Goal: Navigation & Orientation: Find specific page/section

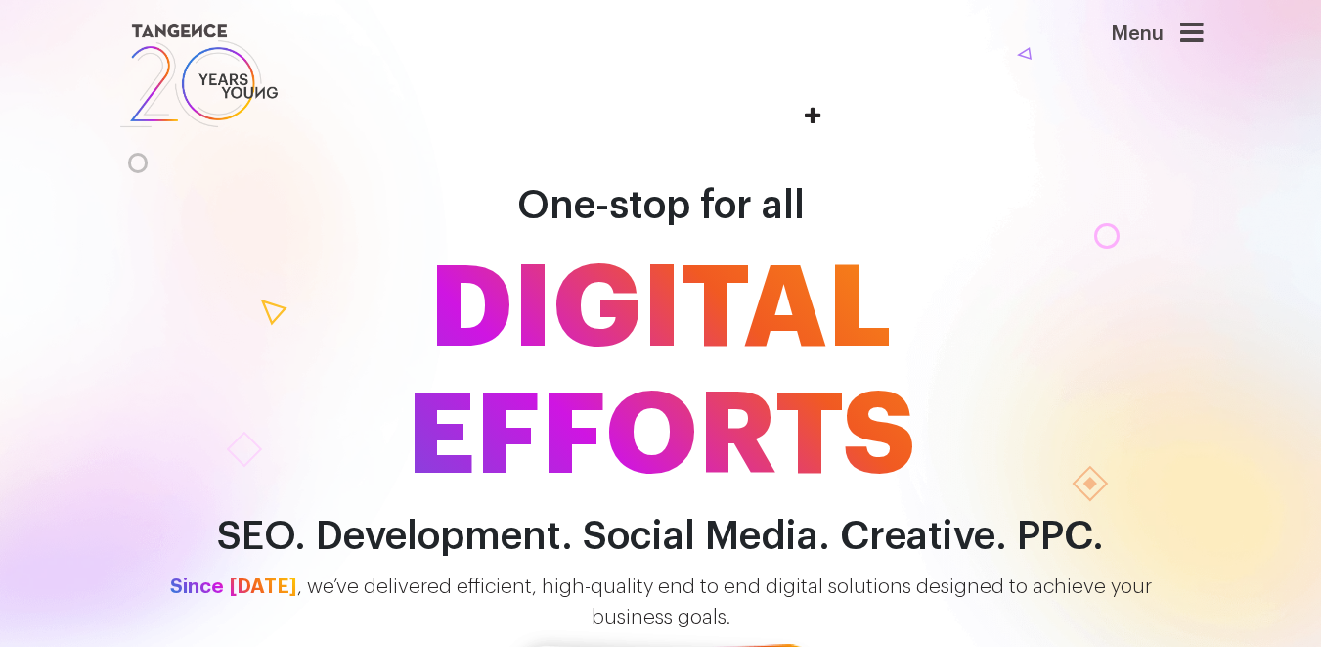
click at [1201, 41] on icon at bounding box center [1192, 33] width 23 height 27
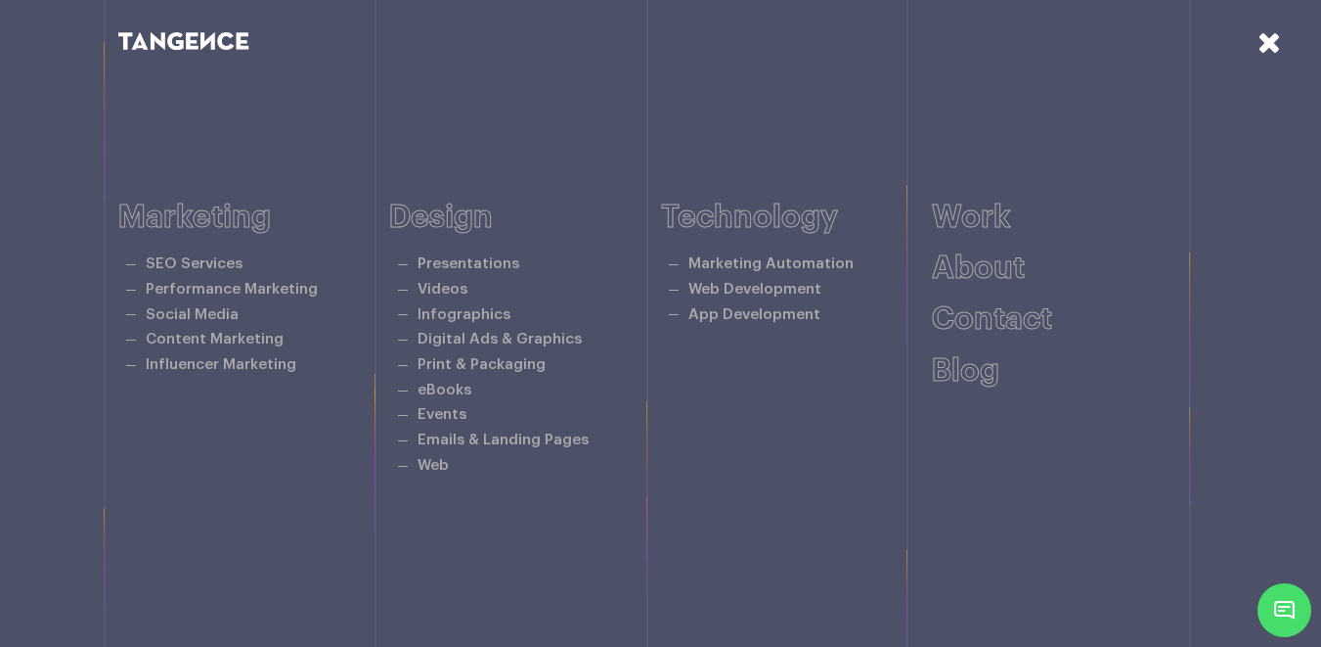
click at [1271, 46] on icon at bounding box center [1269, 41] width 23 height 29
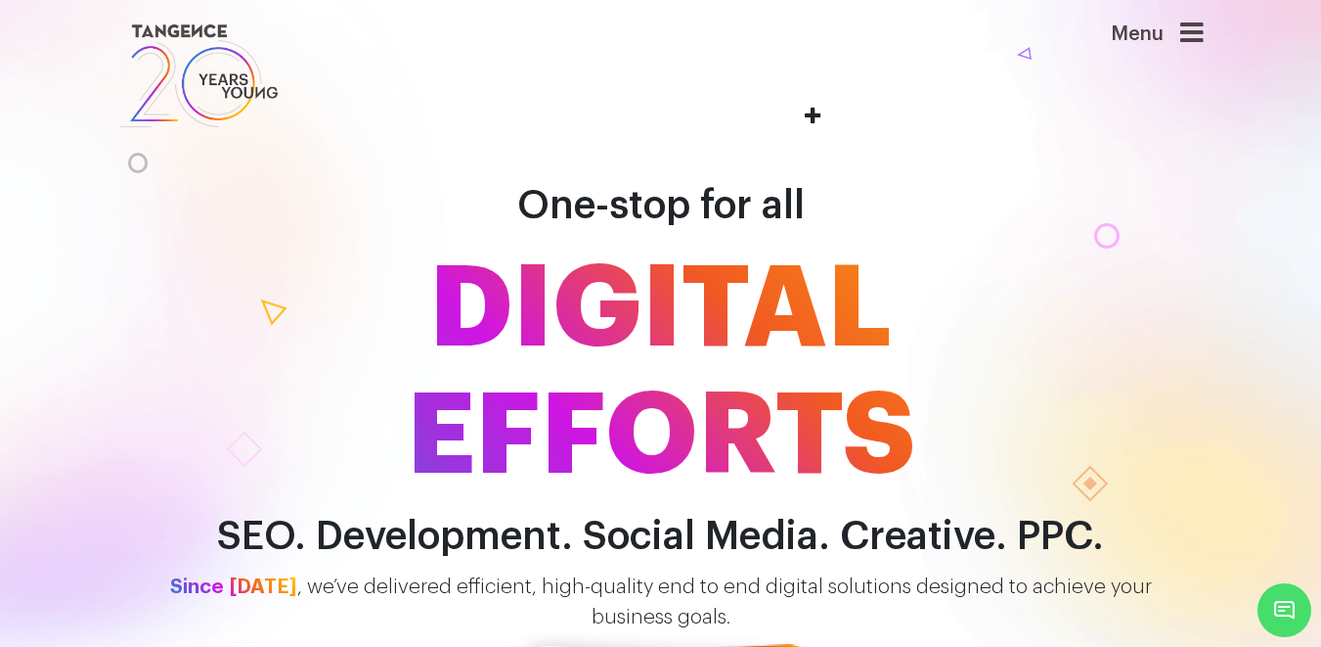
click at [1201, 34] on icon at bounding box center [1192, 33] width 23 height 27
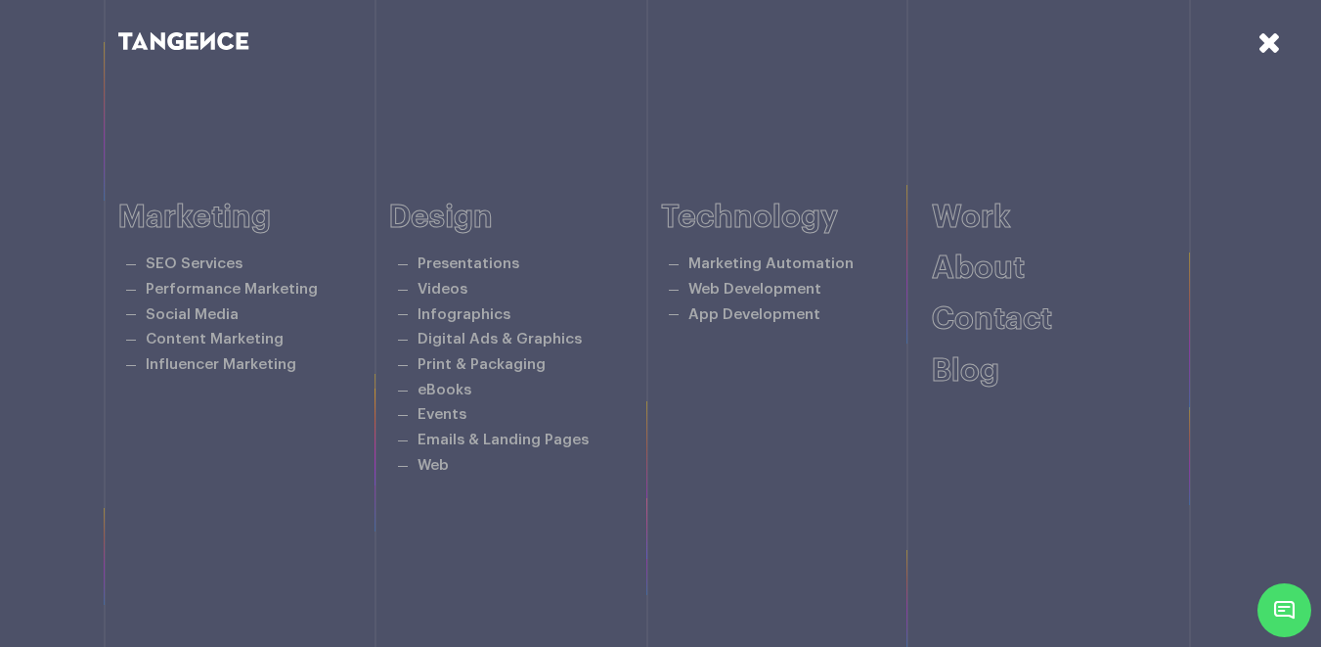
scroll to position [2123, 0]
click at [1263, 42] on icon at bounding box center [1269, 41] width 23 height 29
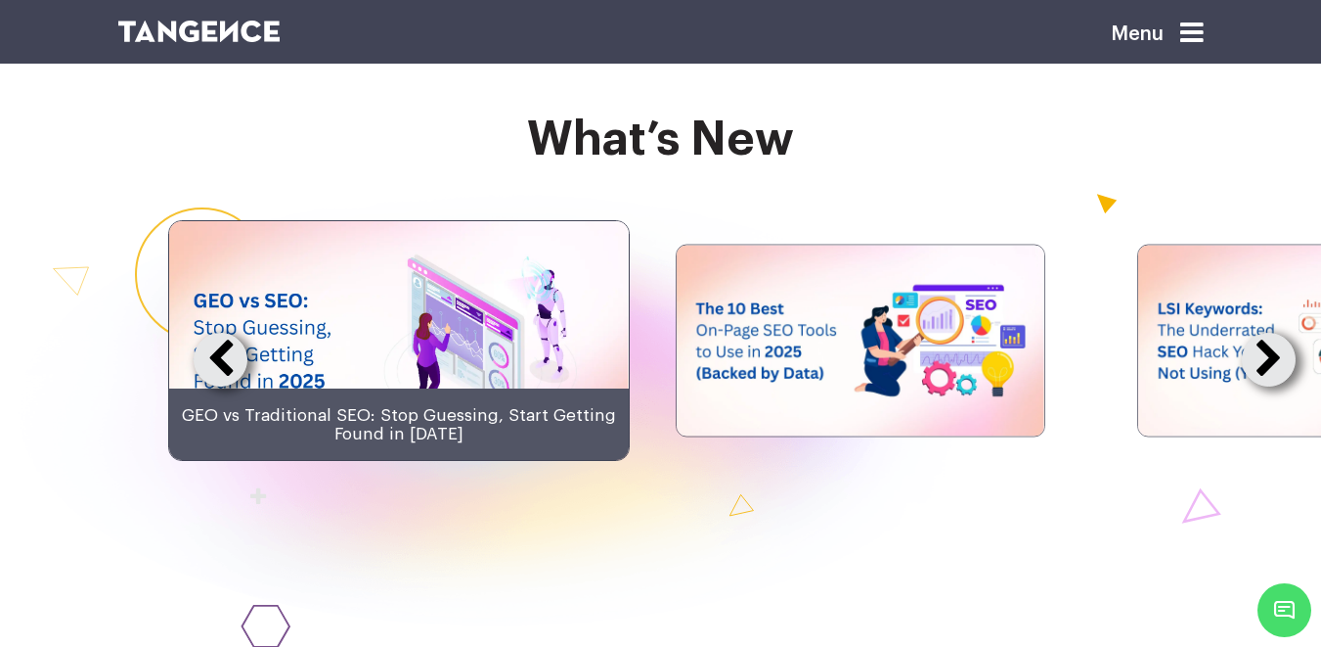
scroll to position [4102, 0]
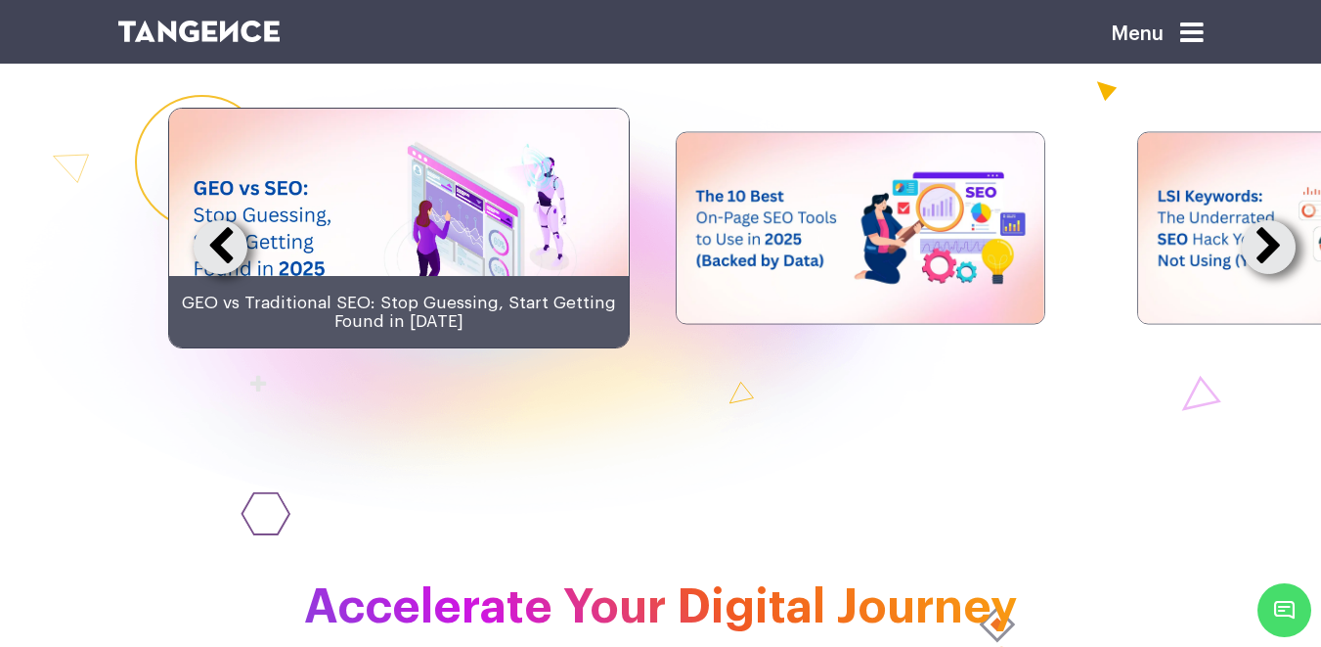
click at [1262, 274] on button at bounding box center [1269, 247] width 54 height 54
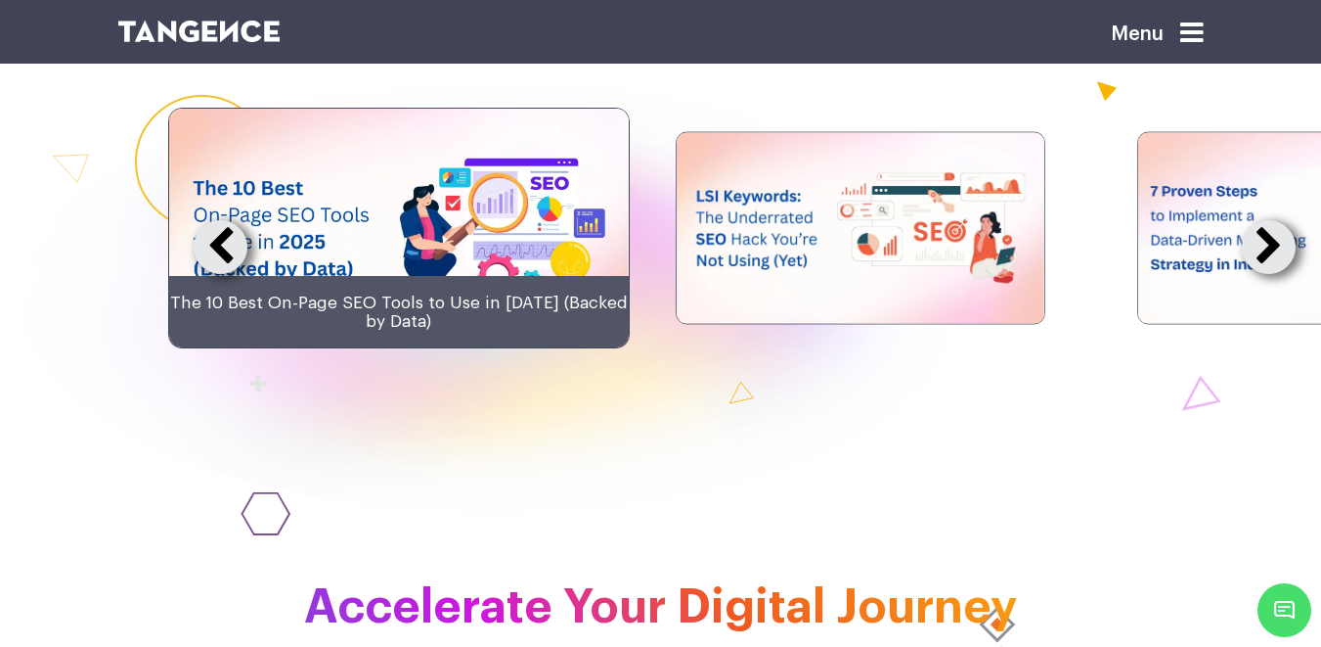
click at [1262, 274] on button at bounding box center [1269, 247] width 54 height 54
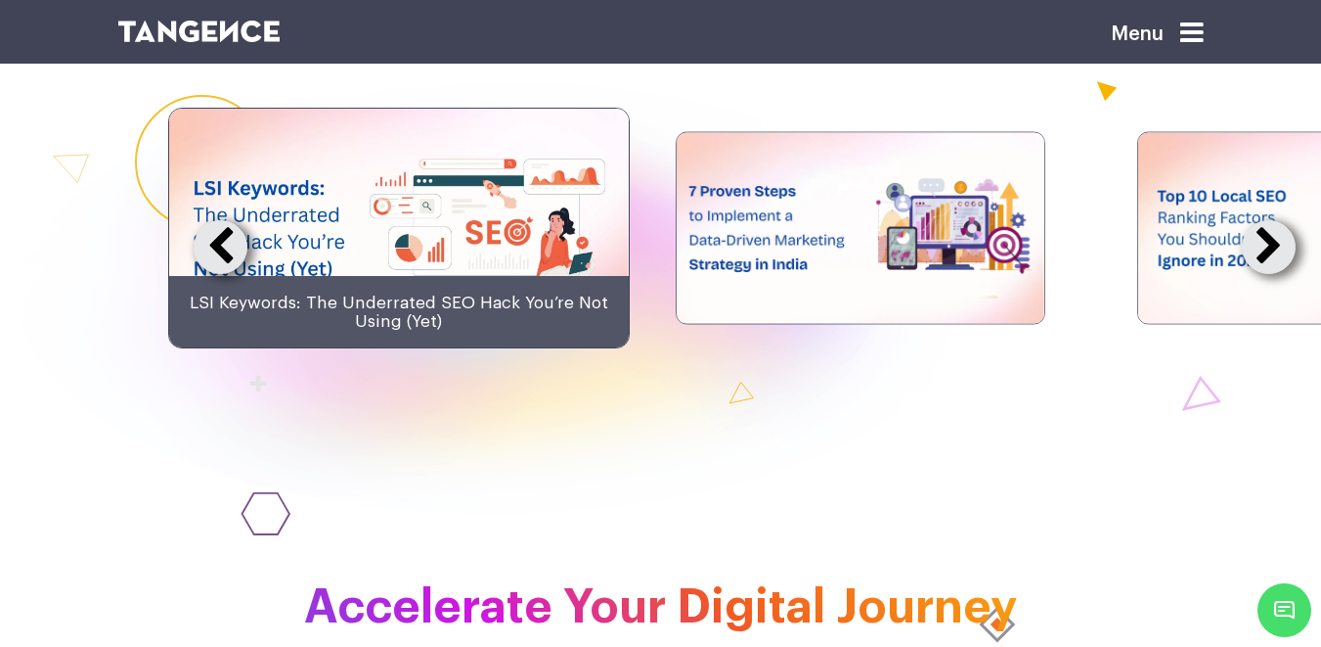
click at [1262, 274] on button at bounding box center [1269, 247] width 54 height 54
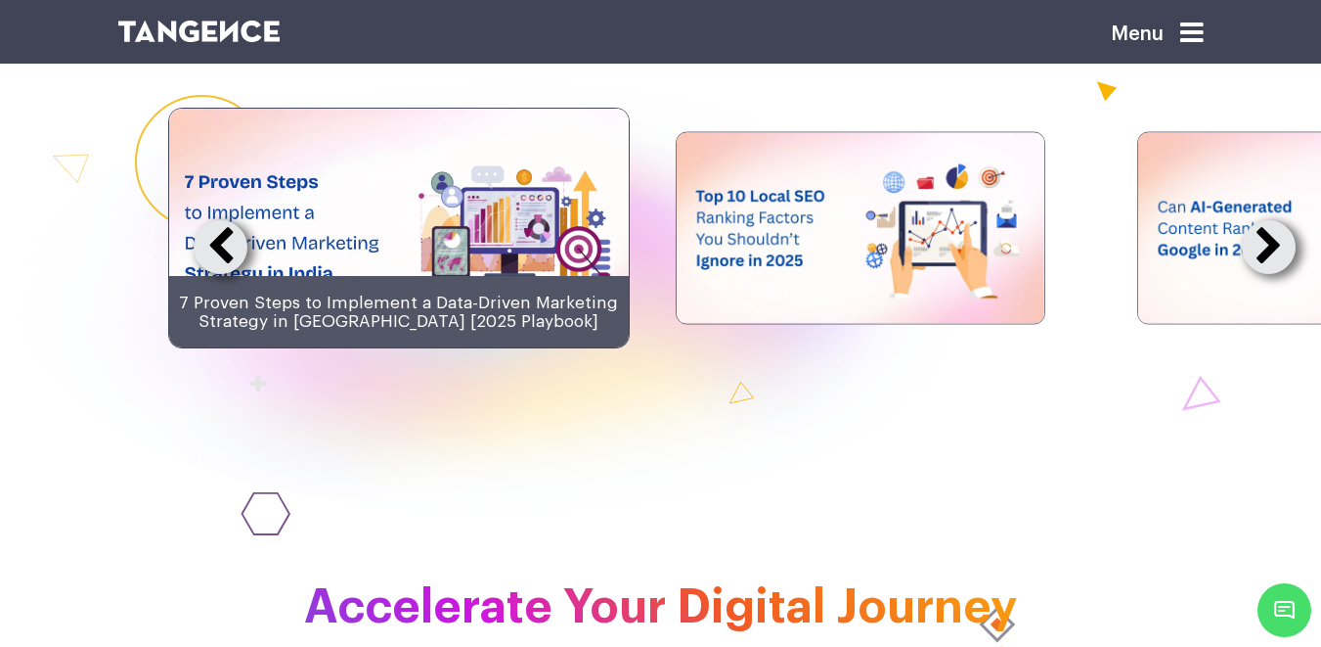
click at [1262, 274] on button at bounding box center [1269, 247] width 54 height 54
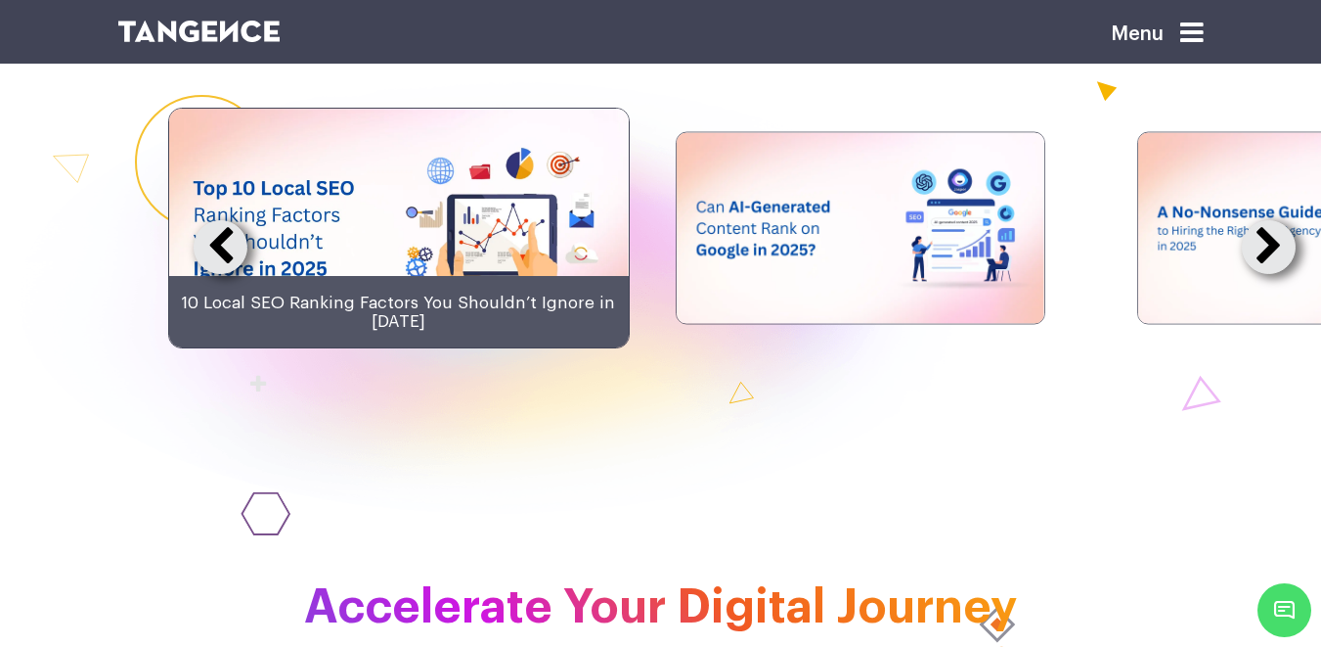
click at [1262, 274] on button at bounding box center [1269, 247] width 54 height 54
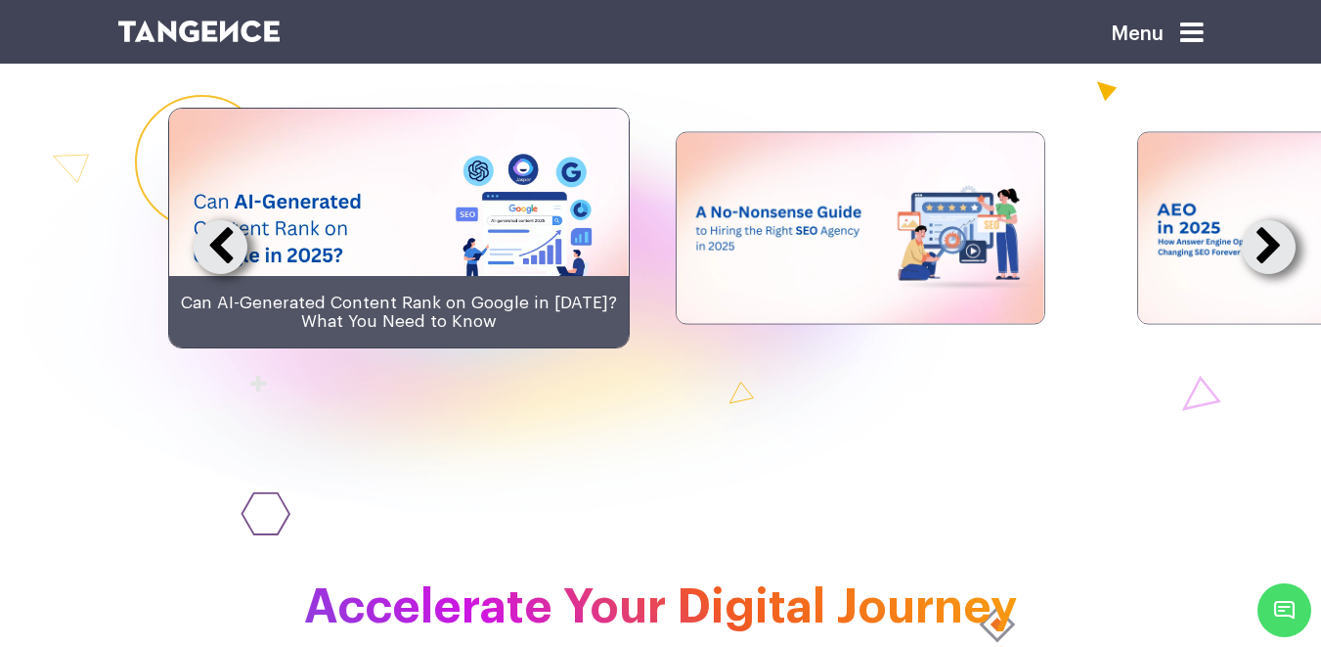
click at [1262, 274] on button at bounding box center [1269, 247] width 54 height 54
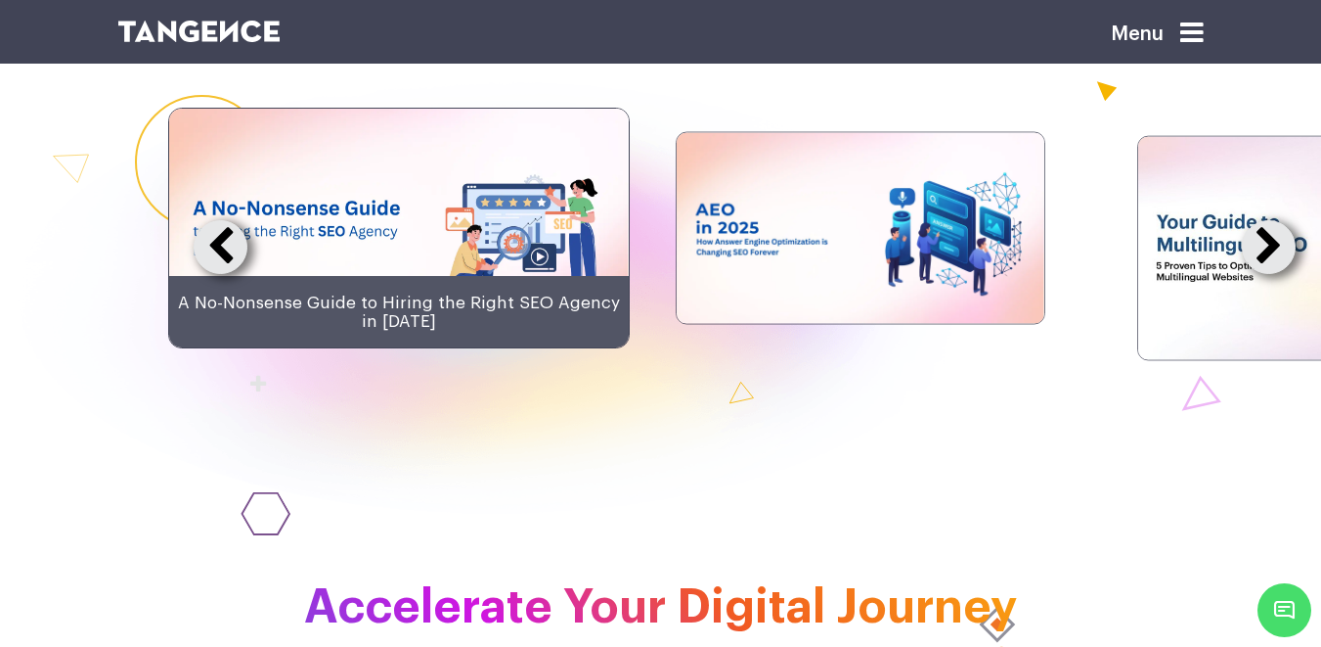
click at [1262, 274] on button at bounding box center [1269, 247] width 54 height 54
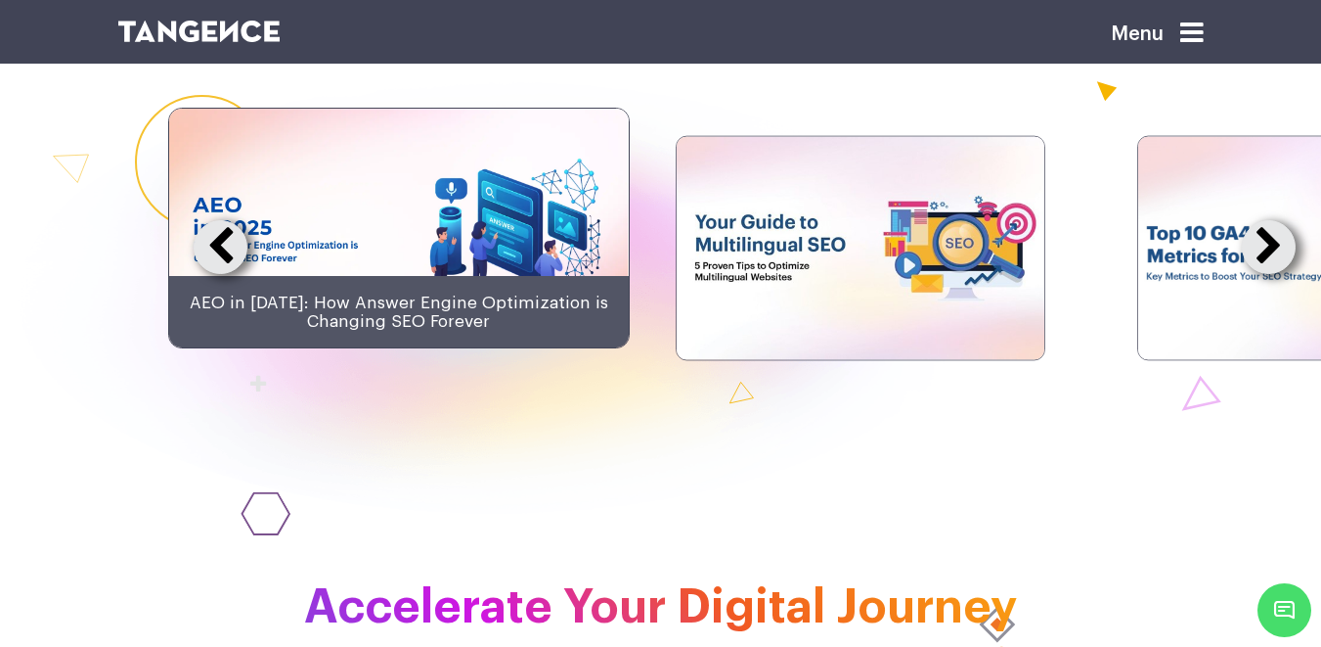
click at [1262, 274] on button at bounding box center [1269, 247] width 54 height 54
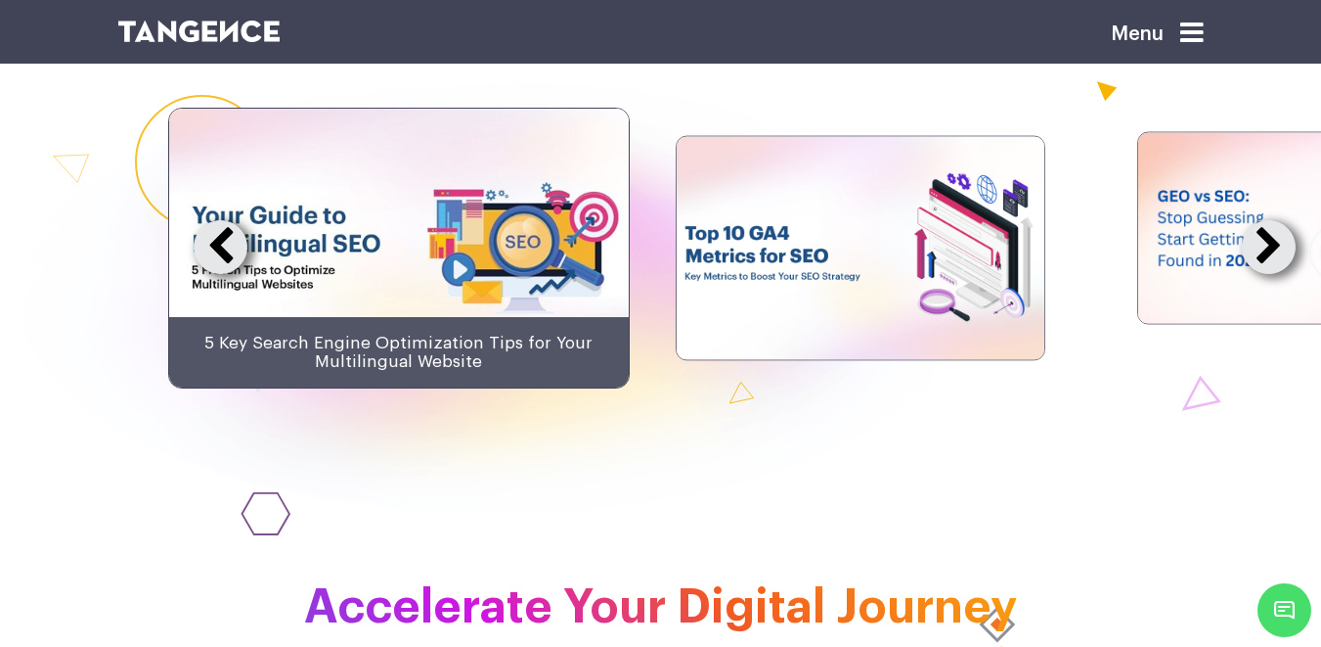
click at [1262, 274] on button at bounding box center [1269, 247] width 54 height 54
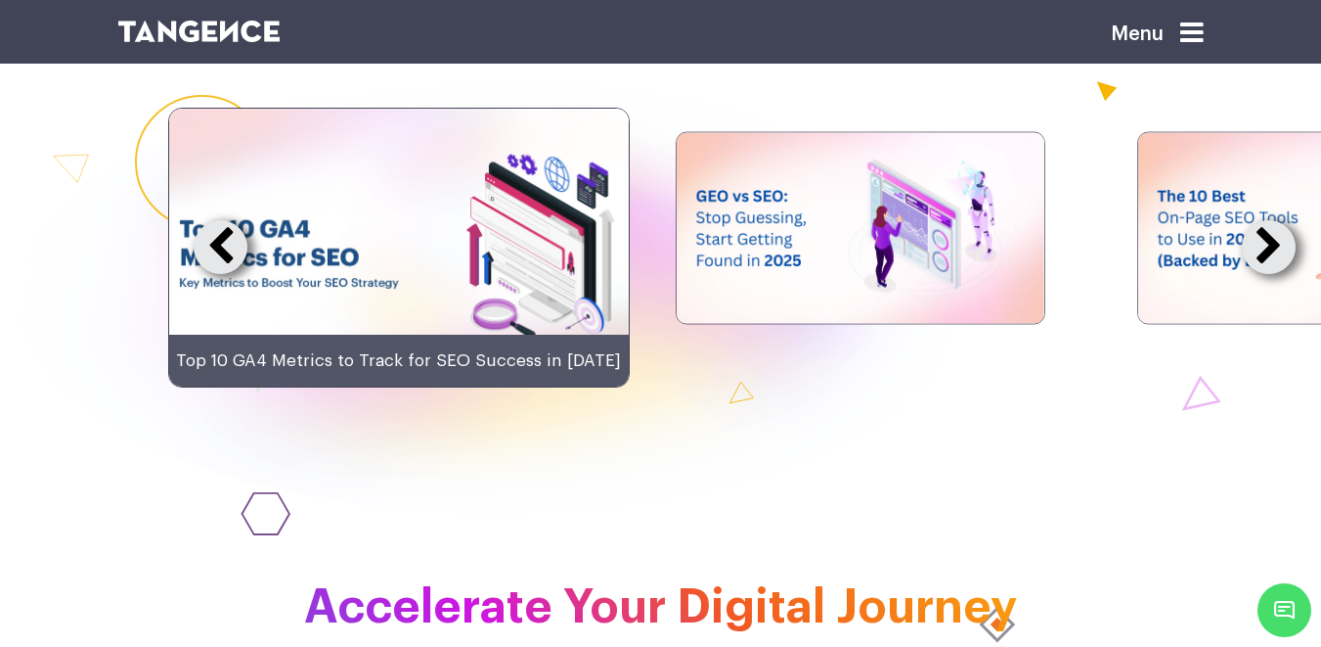
click at [1262, 274] on button at bounding box center [1269, 247] width 54 height 54
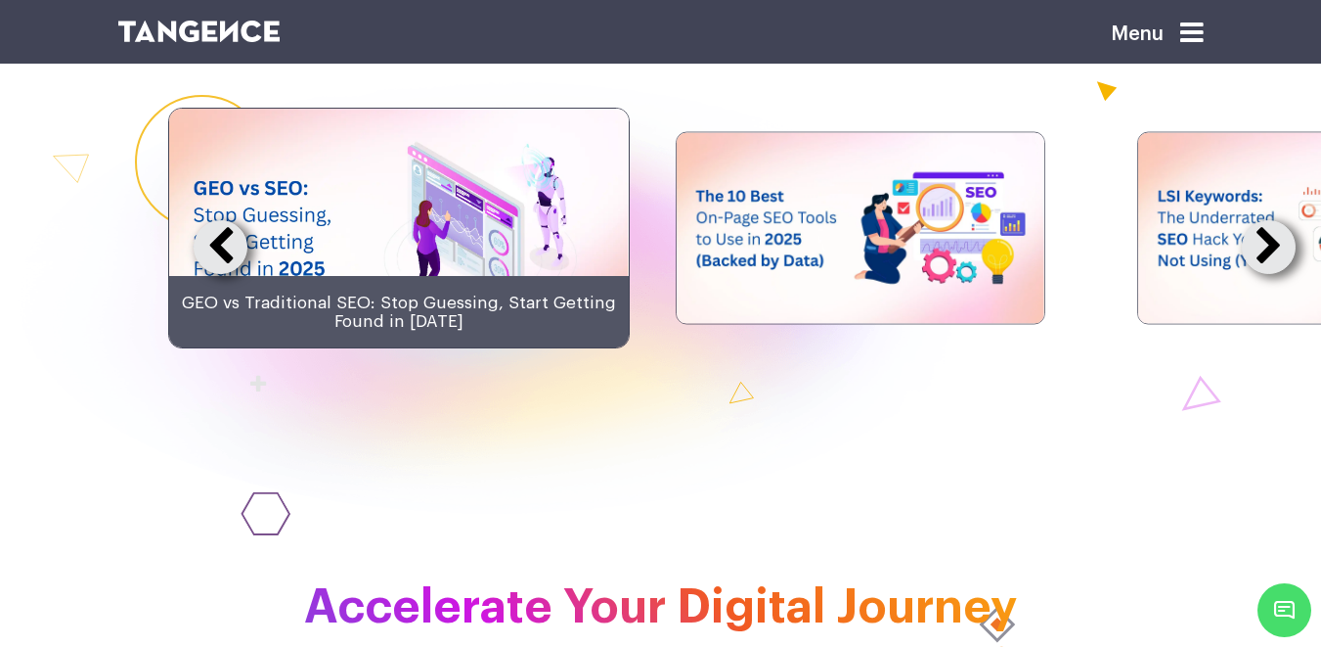
click at [1262, 274] on button at bounding box center [1269, 247] width 54 height 54
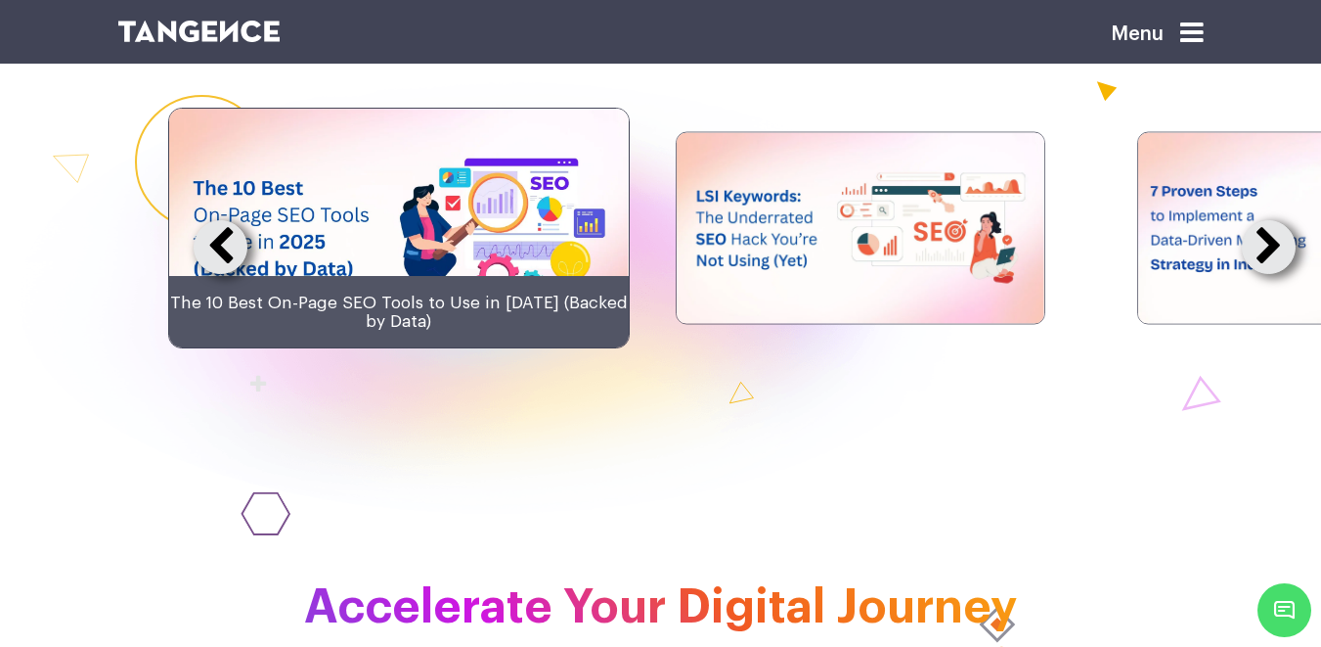
click at [1262, 274] on button at bounding box center [1269, 247] width 54 height 54
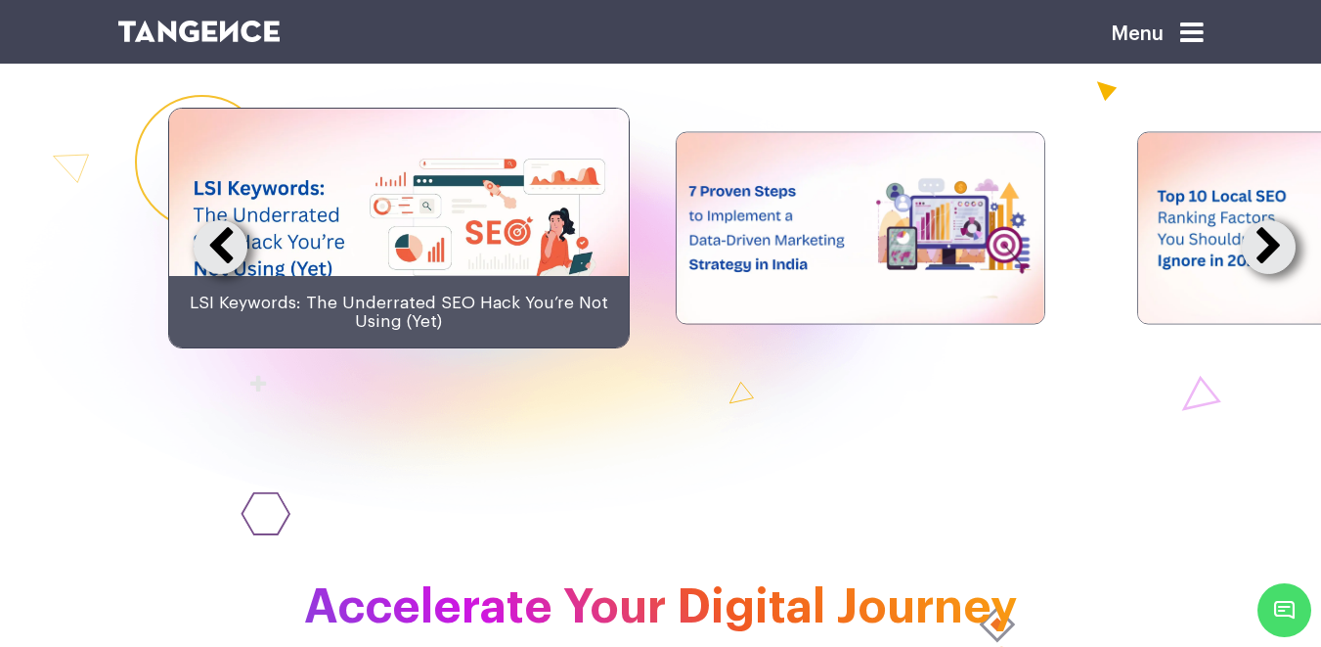
click at [1262, 274] on button at bounding box center [1269, 247] width 54 height 54
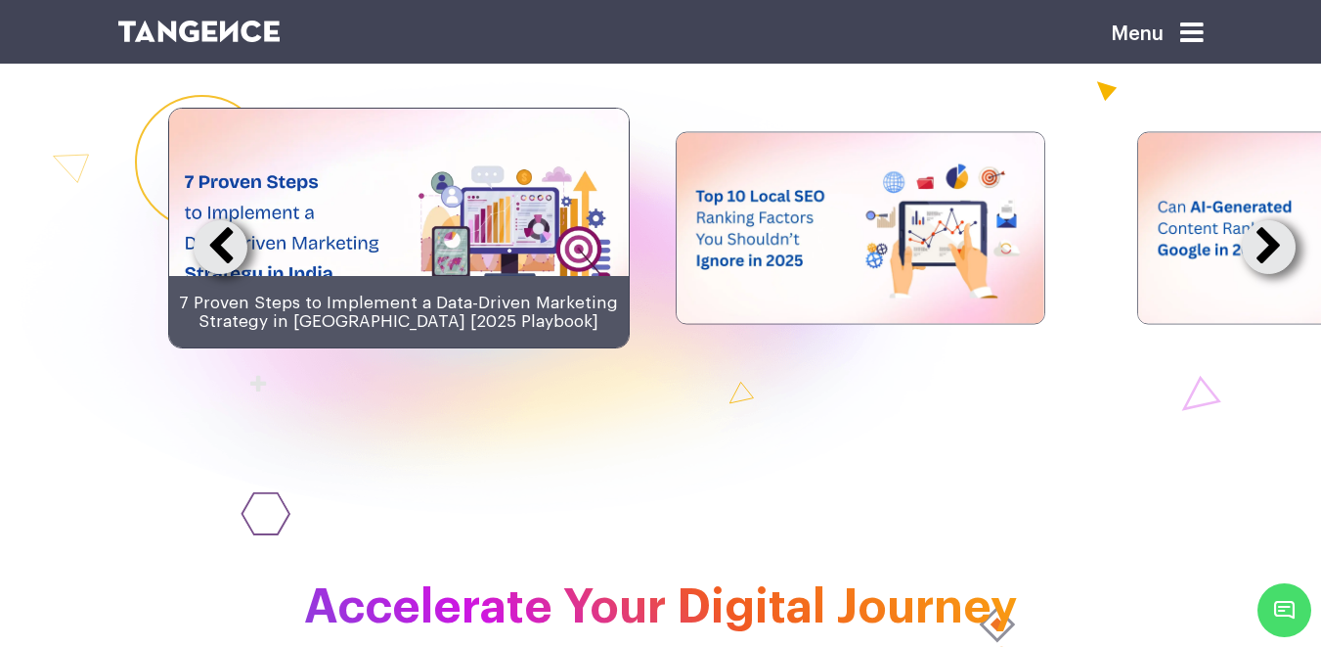
click at [1262, 274] on button at bounding box center [1269, 247] width 54 height 54
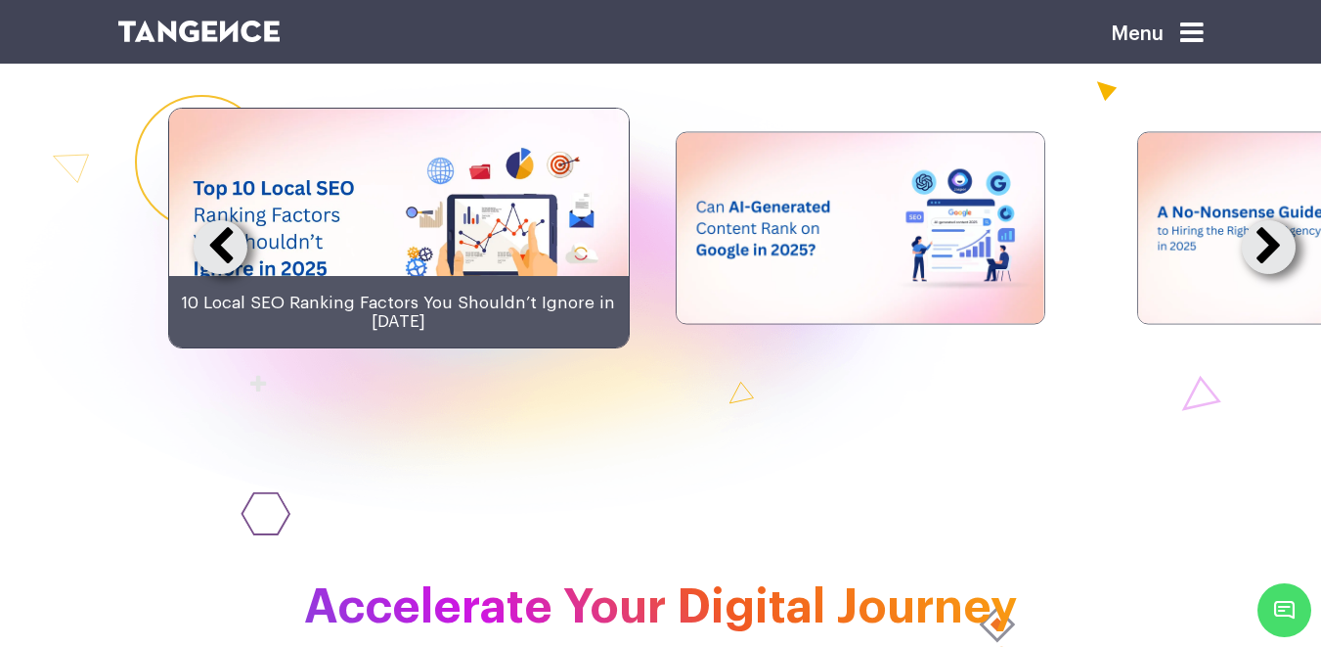
click at [1262, 274] on button at bounding box center [1269, 247] width 54 height 54
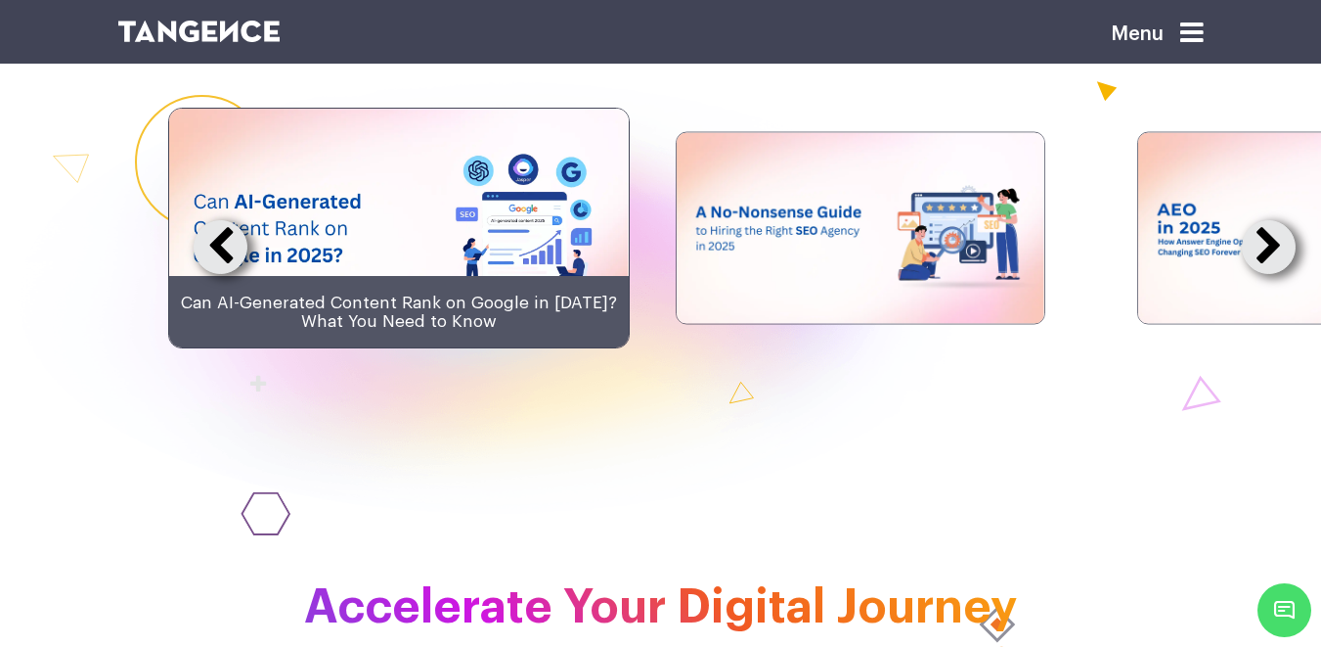
click at [1262, 274] on button at bounding box center [1269, 247] width 54 height 54
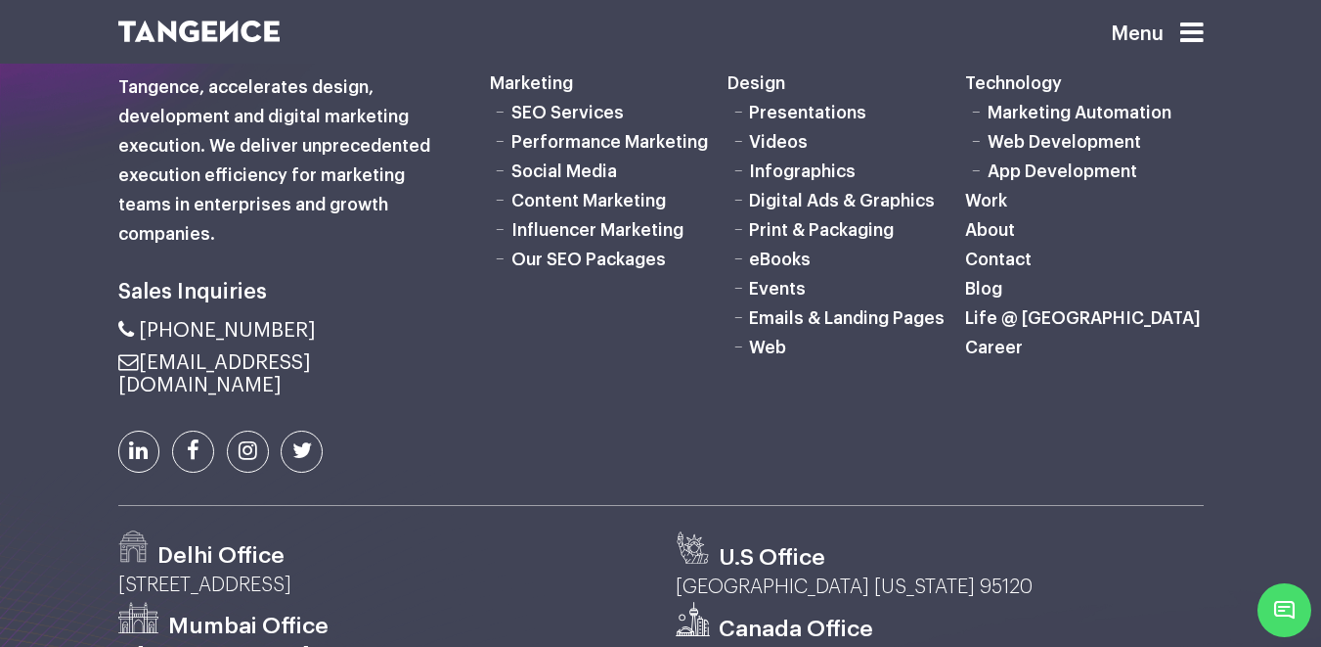
scroll to position [5444, 0]
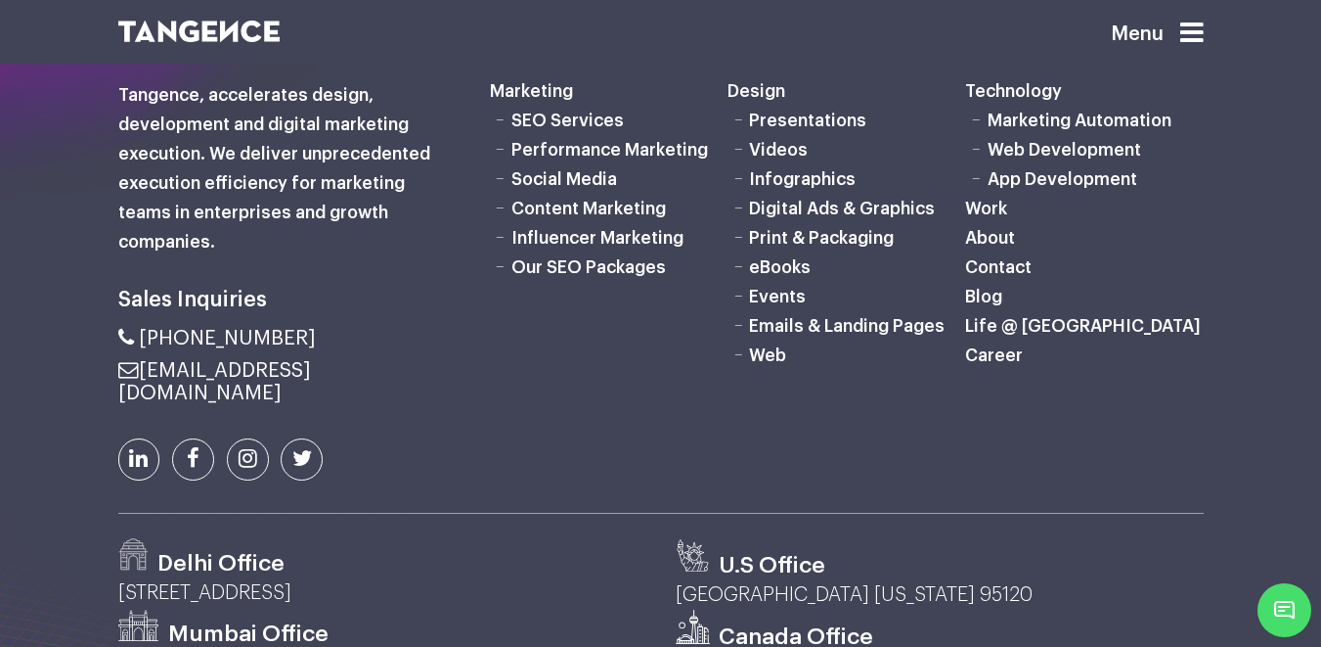
click at [609, 276] on link "Our SEO Packages" at bounding box center [589, 267] width 155 height 18
